Goal: Ask a question

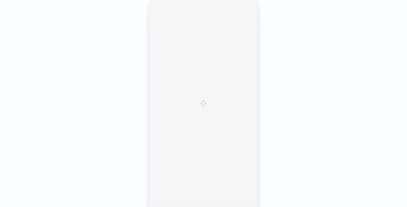
scroll to position [804, 0]
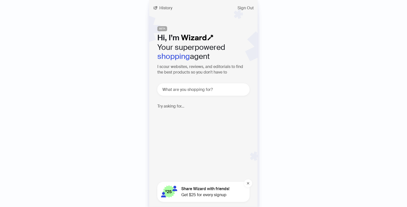
scroll to position [804, 0]
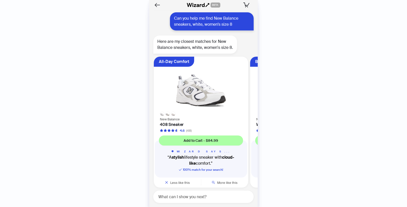
scroll to position [804, 0]
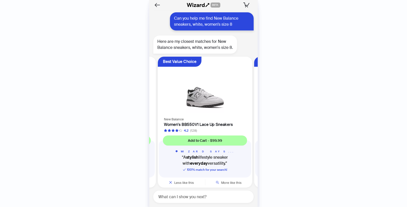
scroll to position [0, 95]
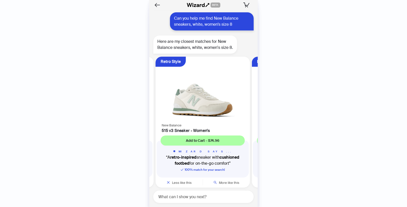
scroll to position [0, 191]
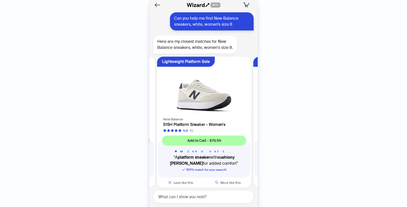
scroll to position [0, 288]
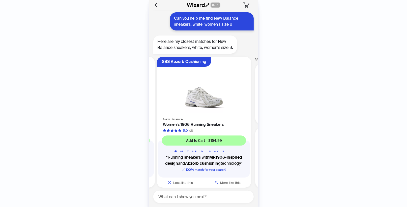
scroll to position [0, 384]
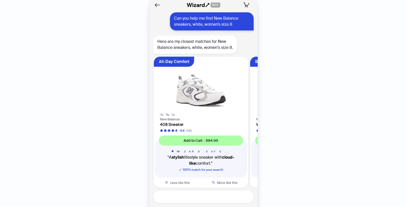
click at [192, 199] on textarea at bounding box center [205, 197] width 96 height 6
click at [194, 196] on textarea at bounding box center [205, 197] width 96 height 6
type textarea "**********"
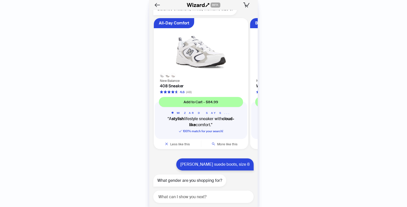
scroll to position [843, 0]
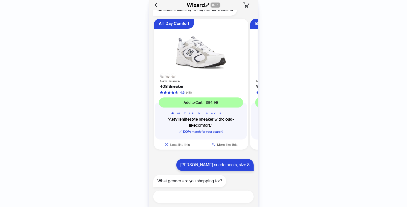
click at [215, 197] on textarea at bounding box center [205, 197] width 96 height 6
type textarea "*****"
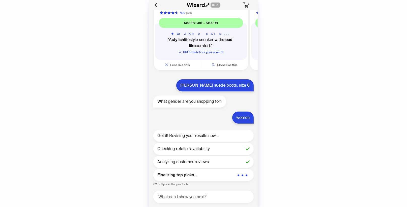
scroll to position [922, 0]
